Goal: Task Accomplishment & Management: Manage account settings

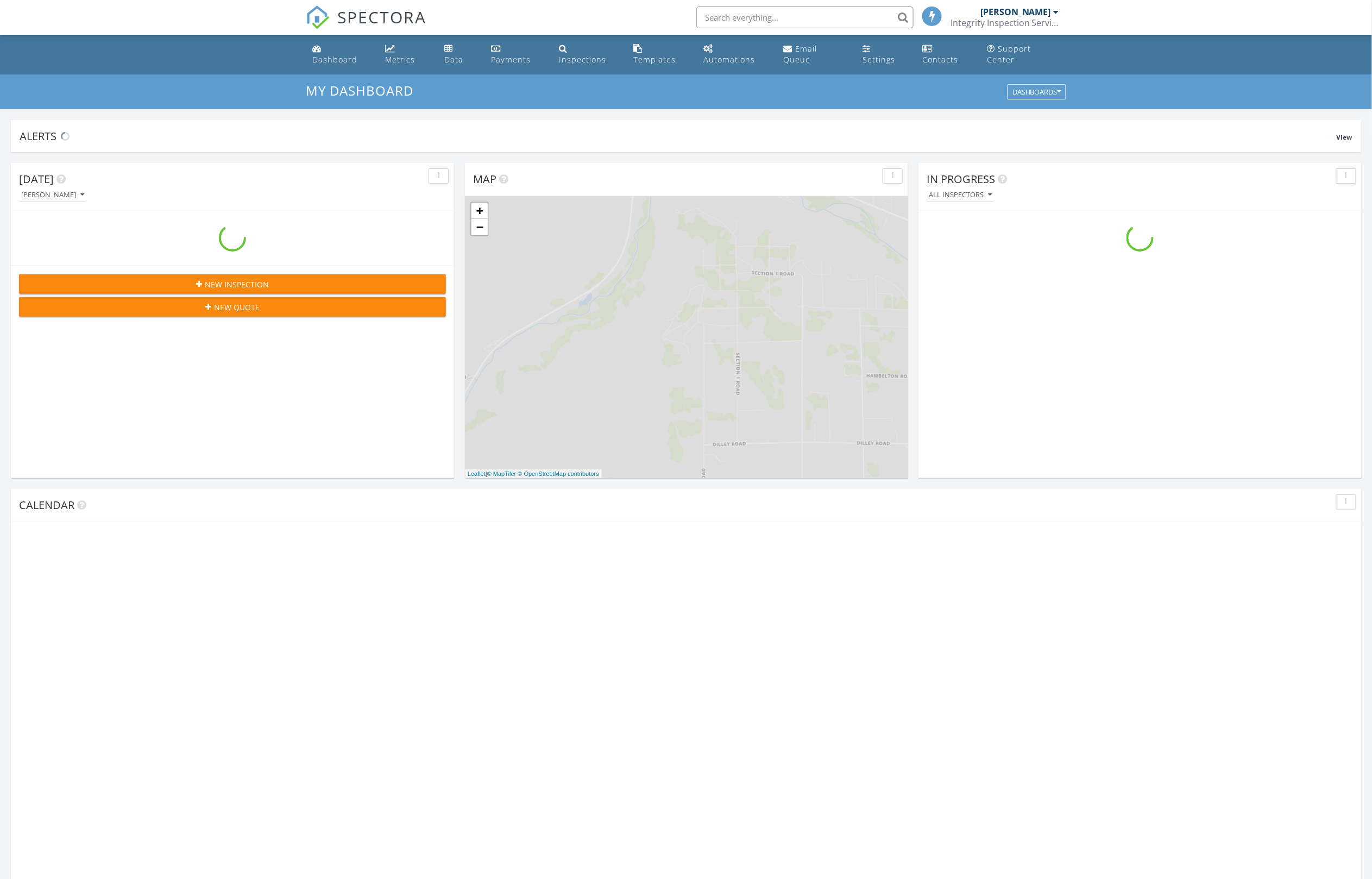
scroll to position [990, 1373]
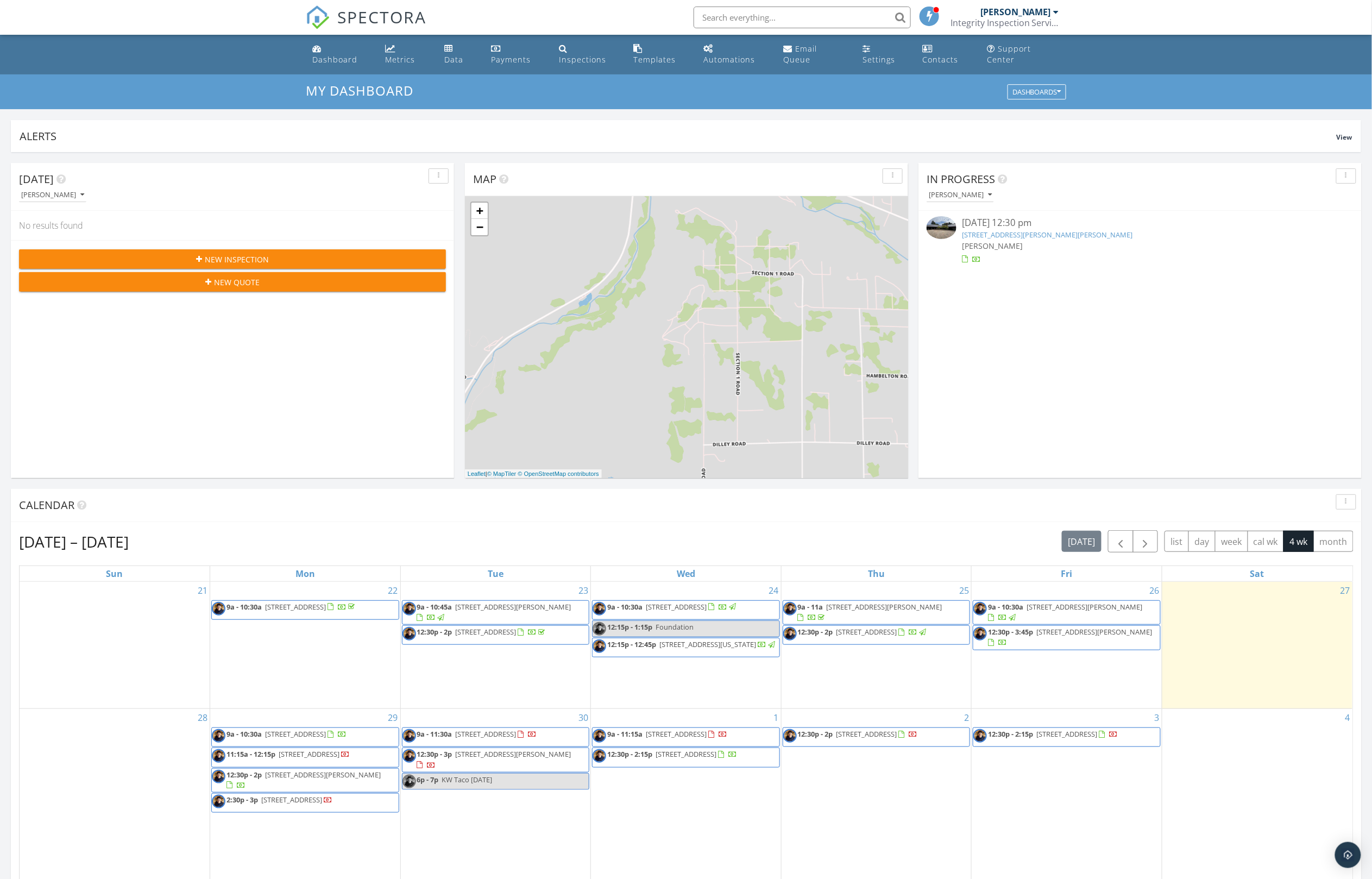
click at [455, 509] on div "Calendar" at bounding box center [678, 506] width 1318 height 16
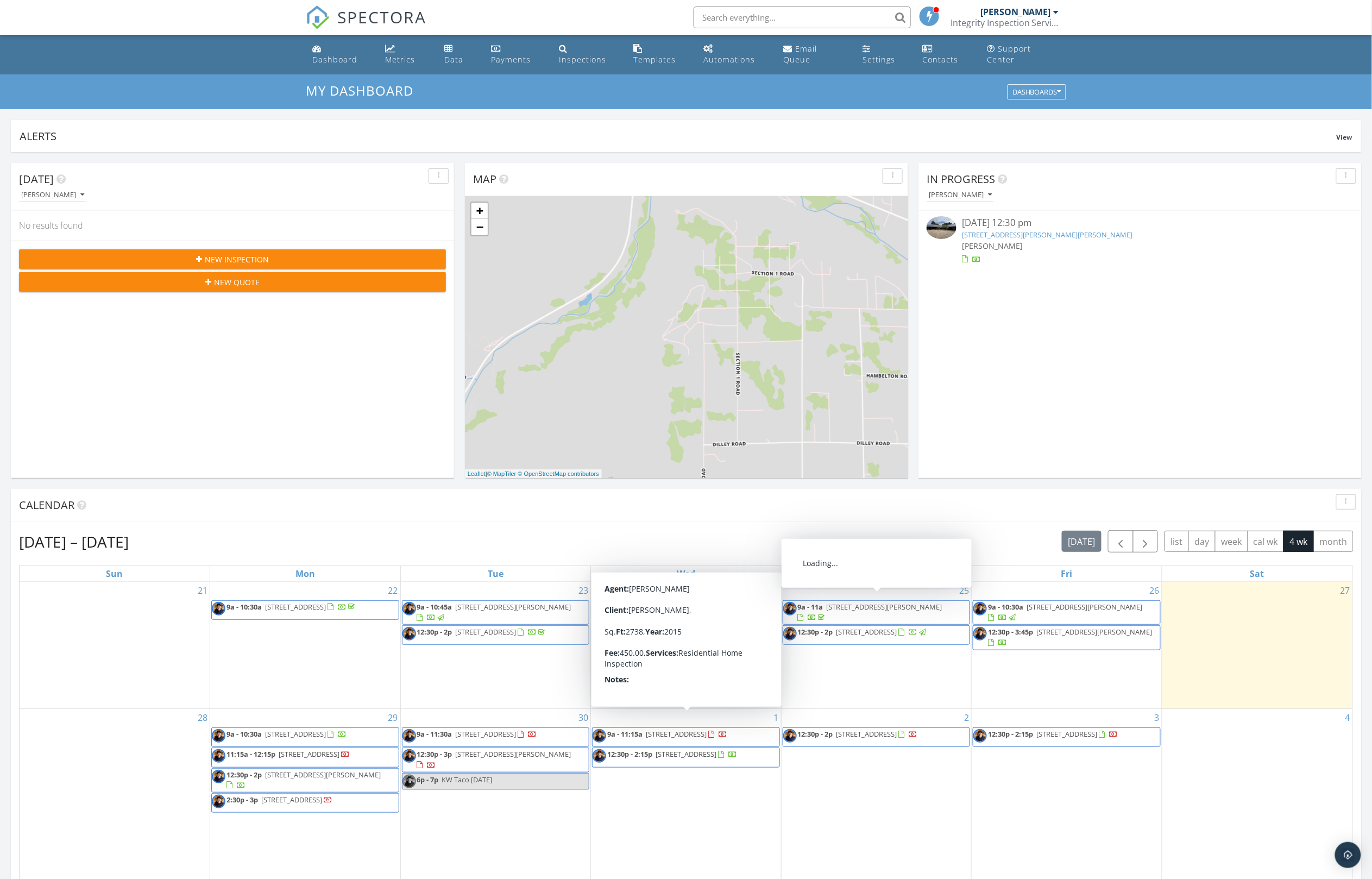
click at [862, 515] on div "Calendar" at bounding box center [686, 506] width 1351 height 33
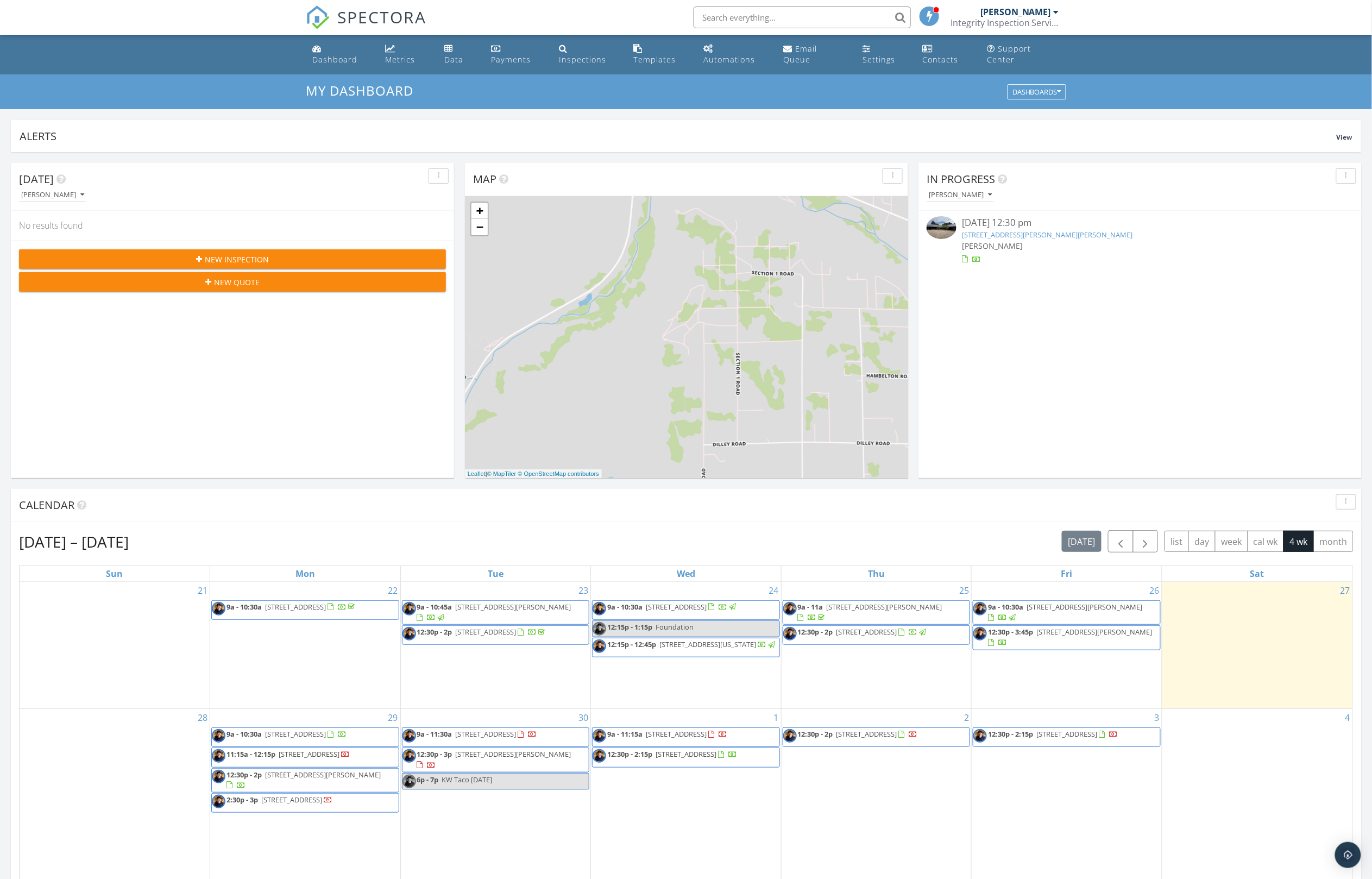
click at [544, 102] on div "My Dashboard Dashboards" at bounding box center [686, 92] width 1372 height 35
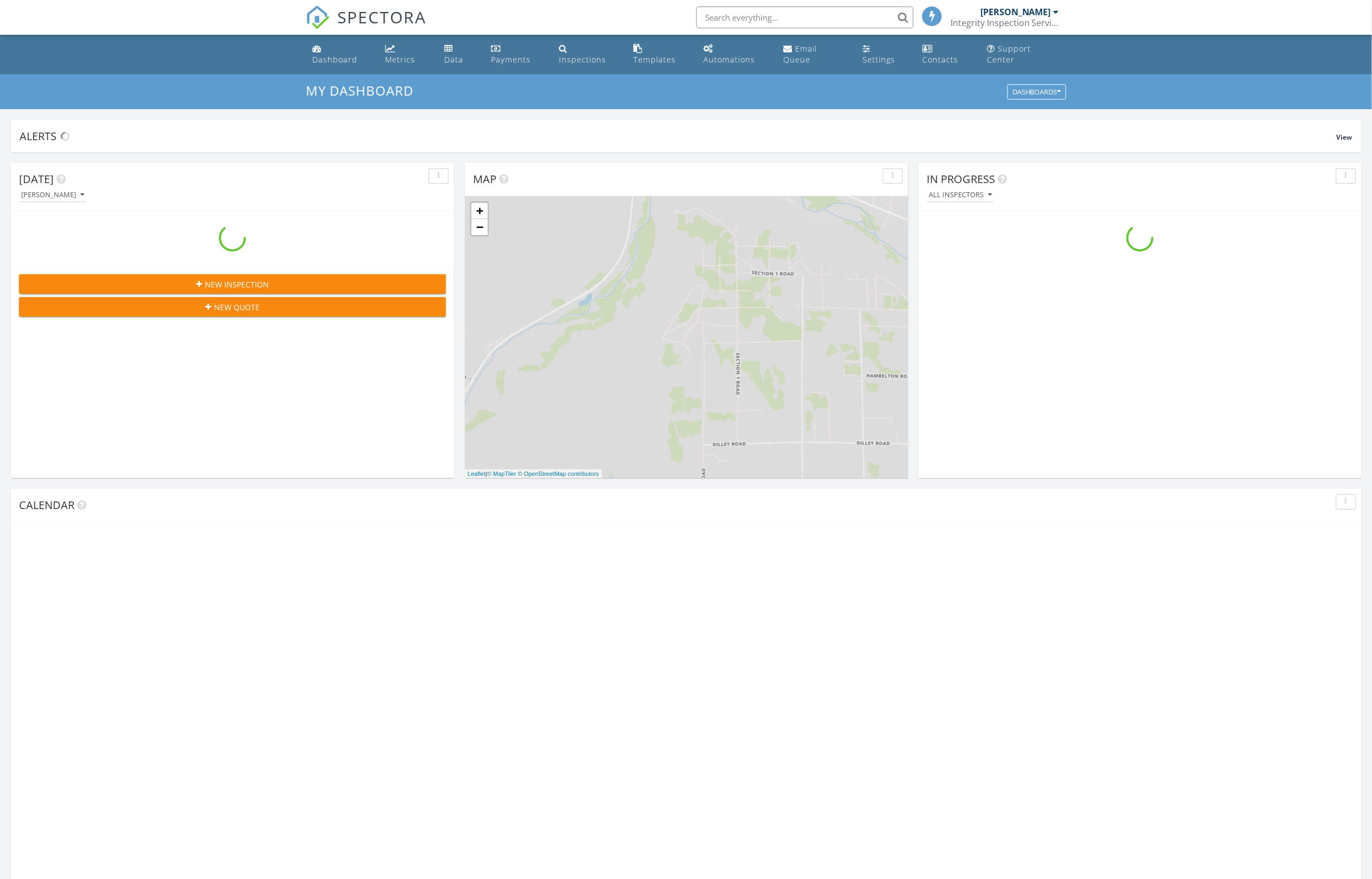
scroll to position [990, 1373]
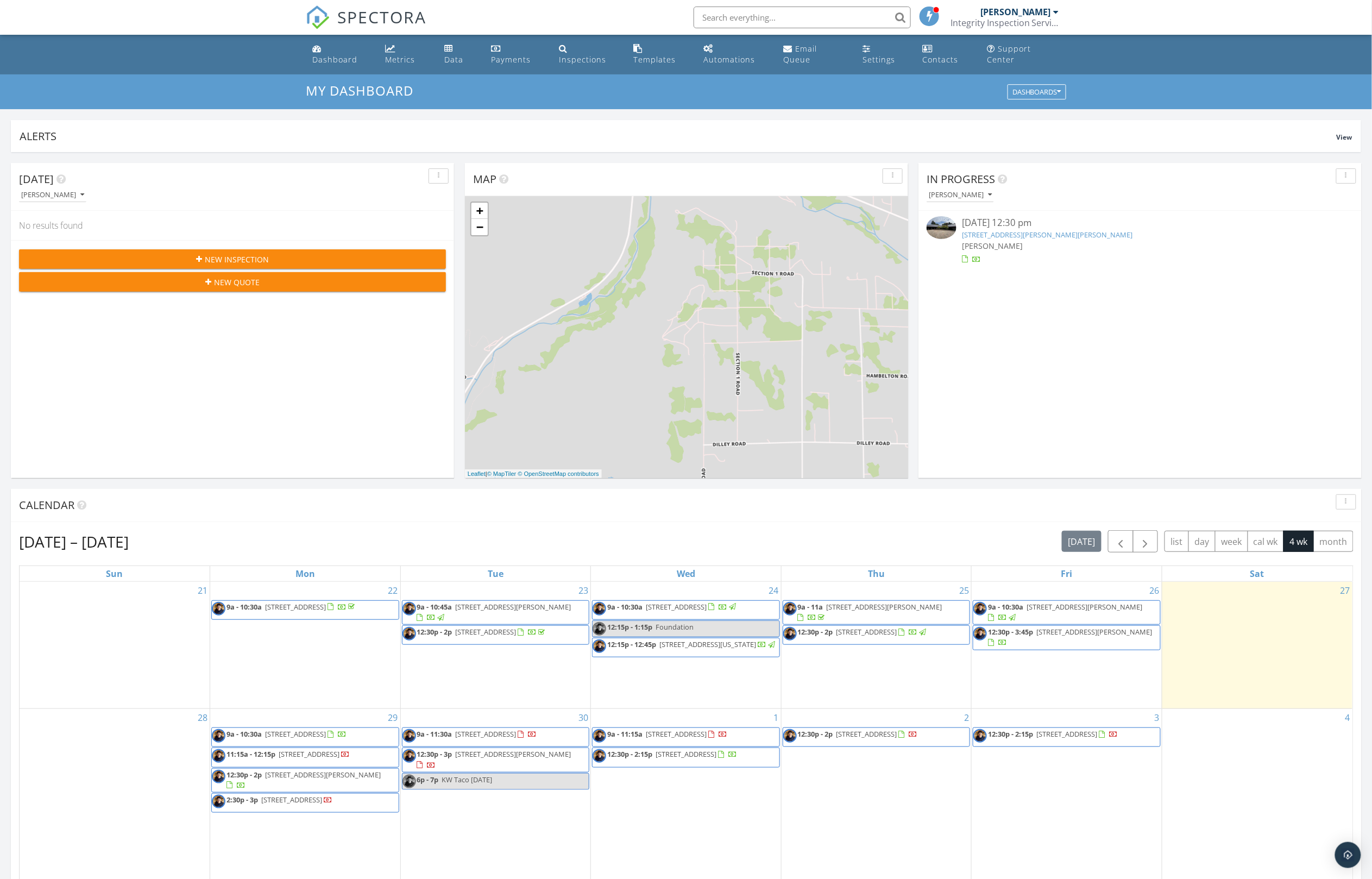
click at [700, 86] on h3 "My Dashboard" at bounding box center [685, 91] width 761 height 15
click at [1073, 639] on span "12:30p - 3:45p [STREET_ADDRESS][PERSON_NAME]" at bounding box center [1066, 638] width 187 height 21
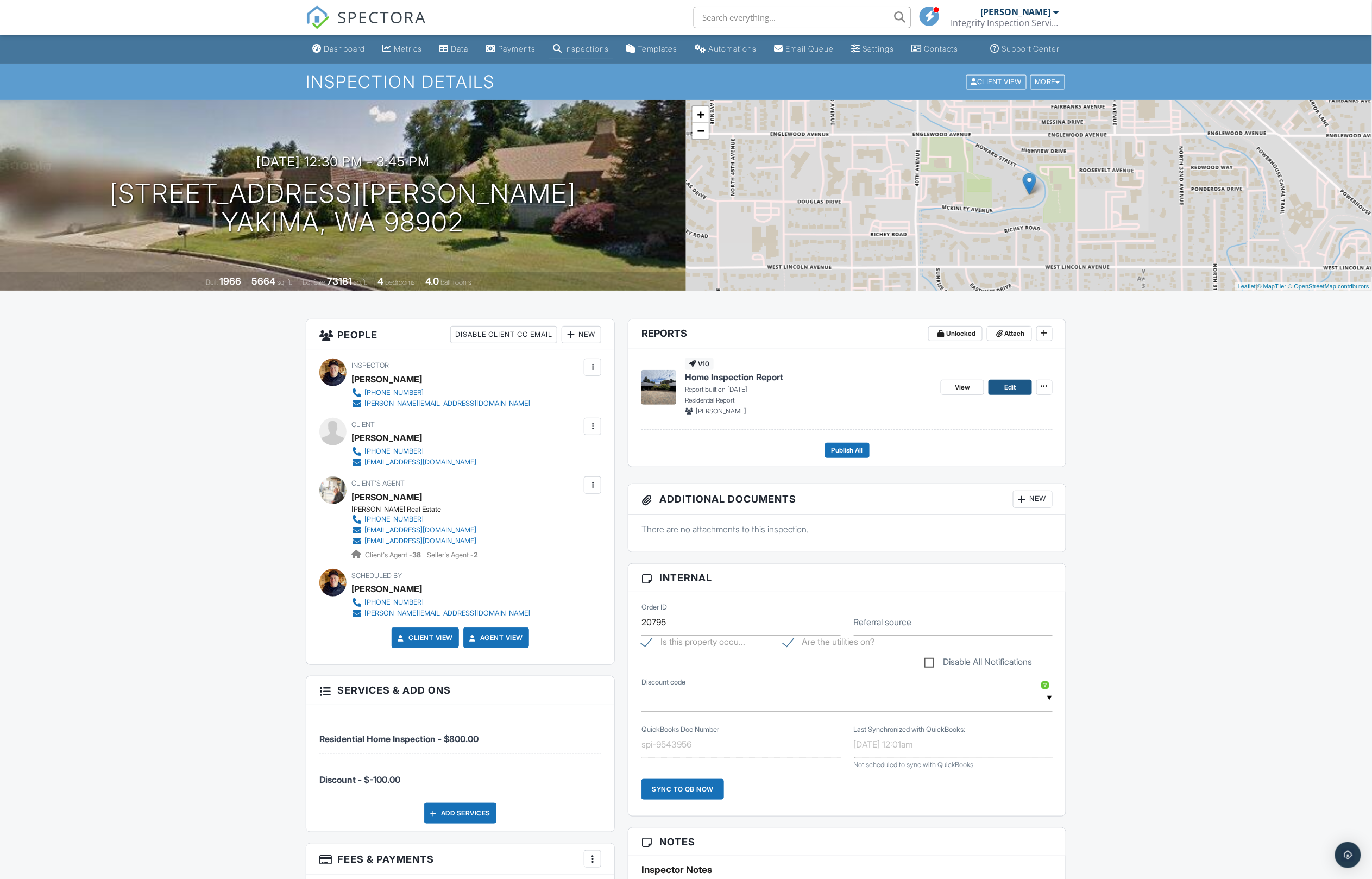
click at [1006, 393] on span "Edit" at bounding box center [1009, 387] width 11 height 11
